Goal: Information Seeking & Learning: Learn about a topic

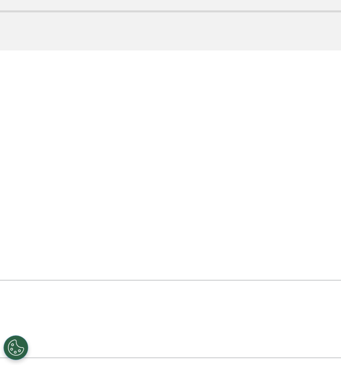
scroll to position [848, 0]
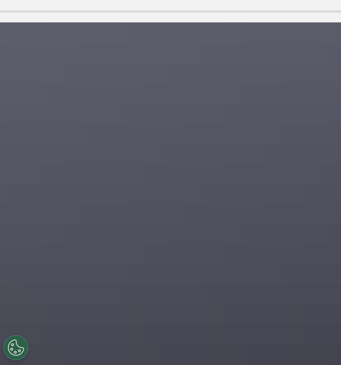
scroll to position [3866, 0]
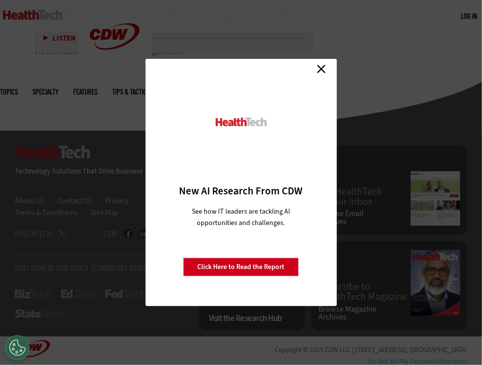
click at [322, 67] on link "Close" at bounding box center [321, 68] width 15 height 15
